Goal: Find specific page/section: Find specific page/section

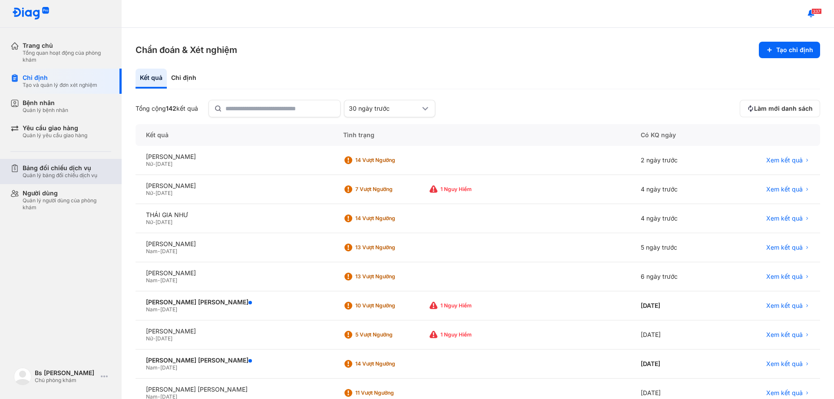
click at [96, 174] on div "Quản lý bảng đối chiếu dịch vụ" at bounding box center [60, 175] width 75 height 7
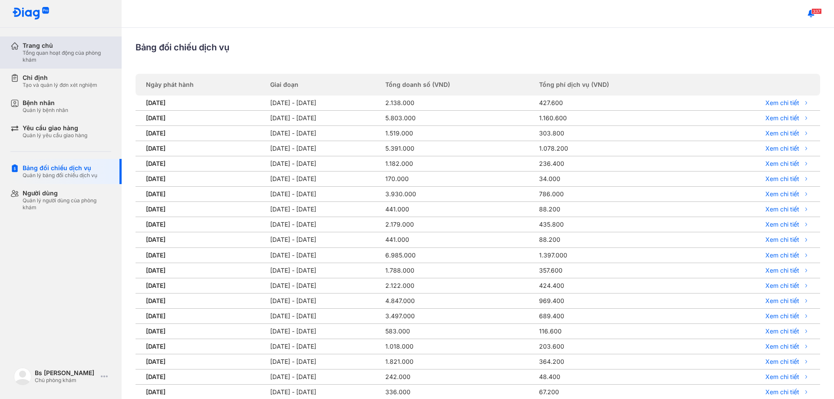
click at [56, 49] on div "Trang chủ" at bounding box center [67, 46] width 89 height 8
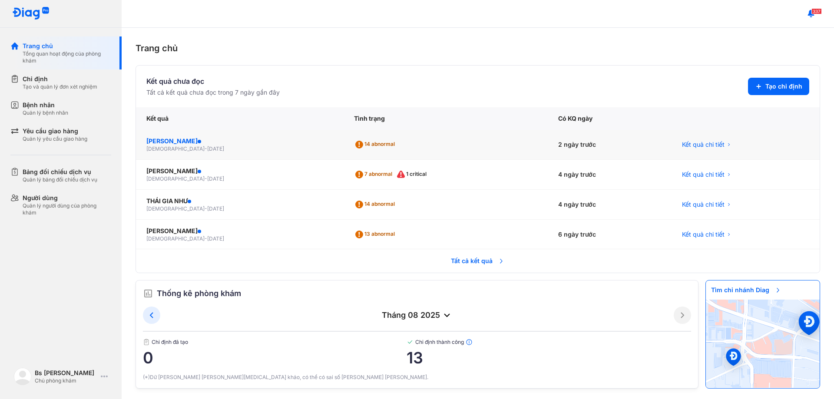
click at [186, 144] on div "[PERSON_NAME]" at bounding box center [239, 141] width 187 height 9
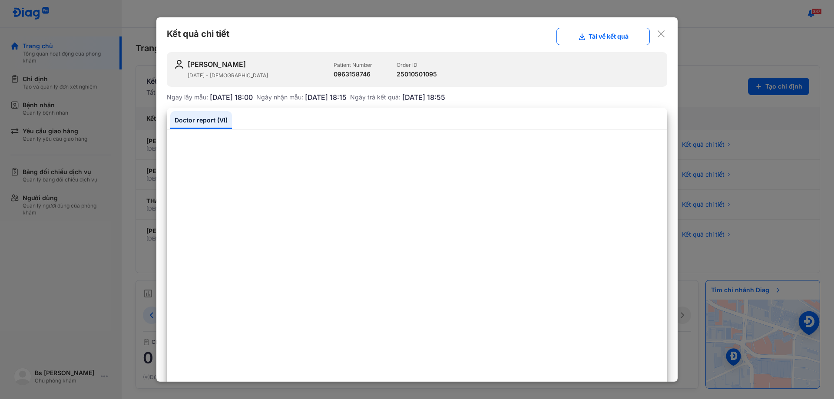
click at [658, 33] on use at bounding box center [661, 33] width 7 height 7
